Goal: Task Accomplishment & Management: Use online tool/utility

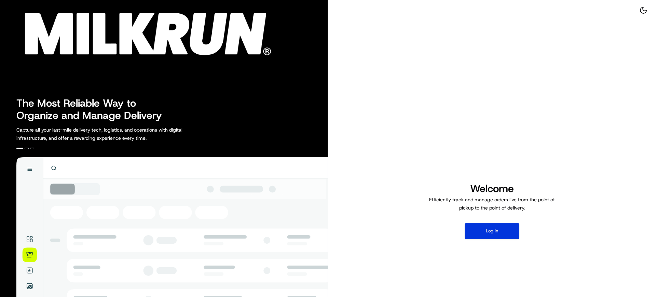
click at [494, 233] on button "Log in" at bounding box center [492, 231] width 55 height 16
